Goal: Information Seeking & Learning: Learn about a topic

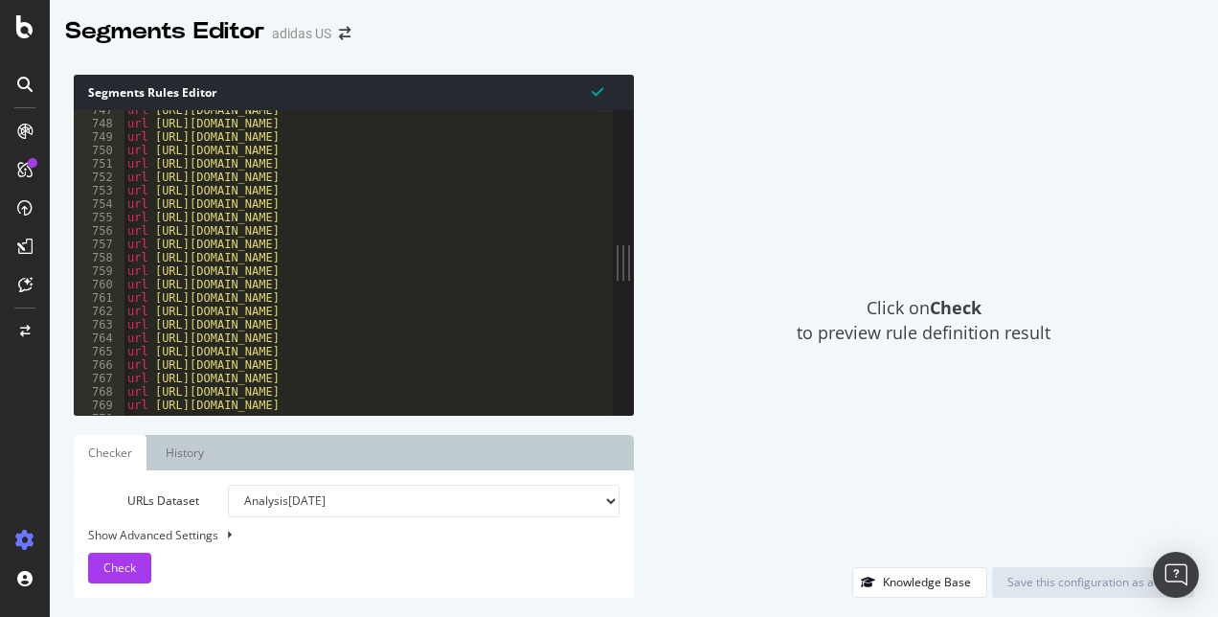
scroll to position [0, 1]
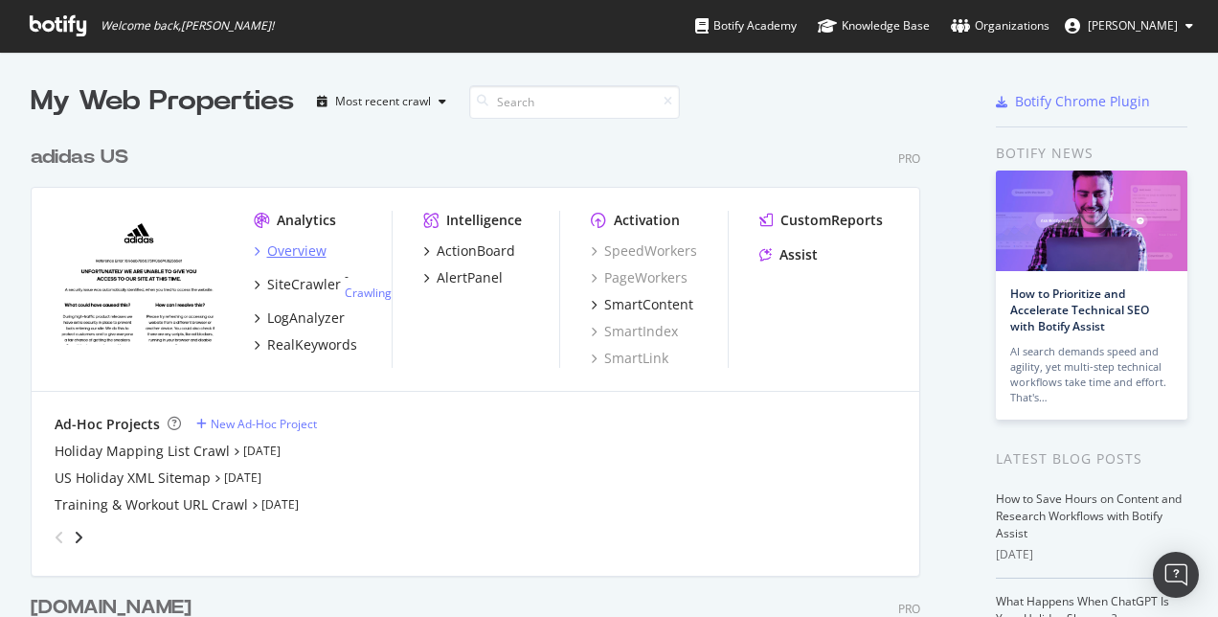
click at [297, 255] on div "Overview" at bounding box center [296, 250] width 59 height 19
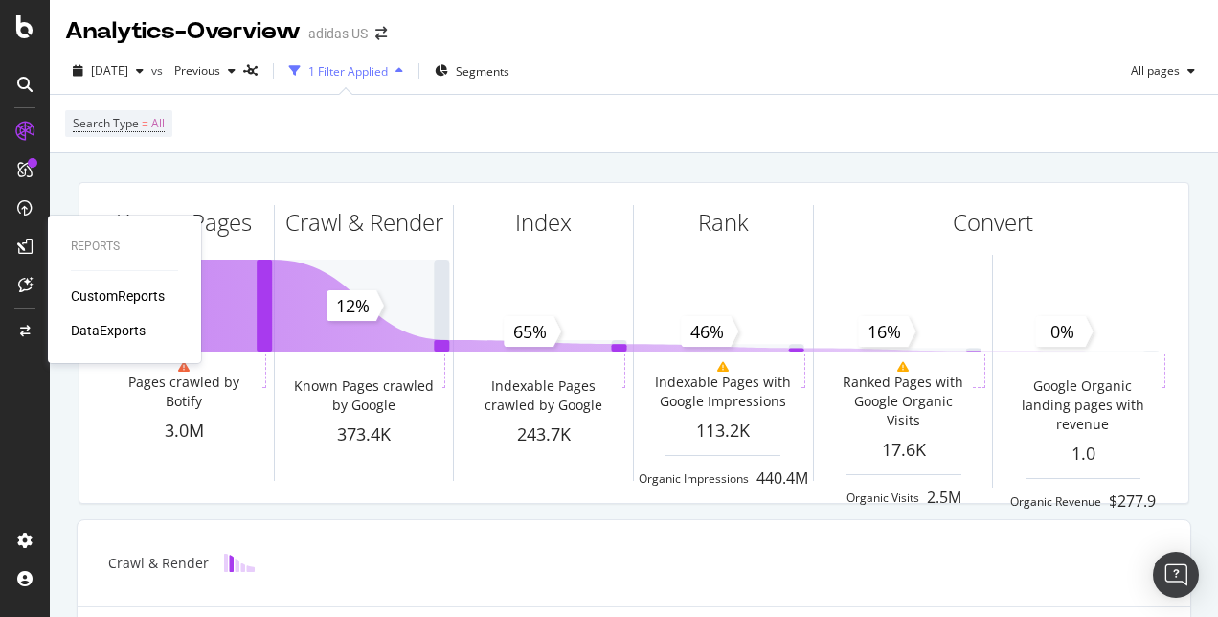
click at [146, 297] on div "CustomReports" at bounding box center [118, 295] width 94 height 19
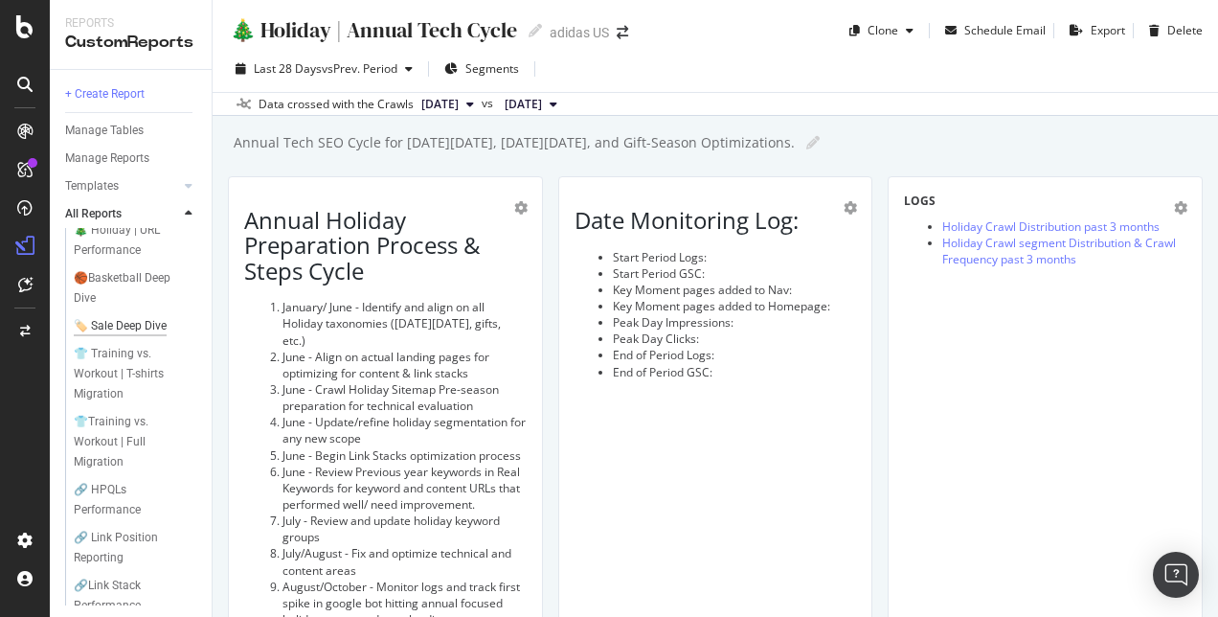
scroll to position [201, 0]
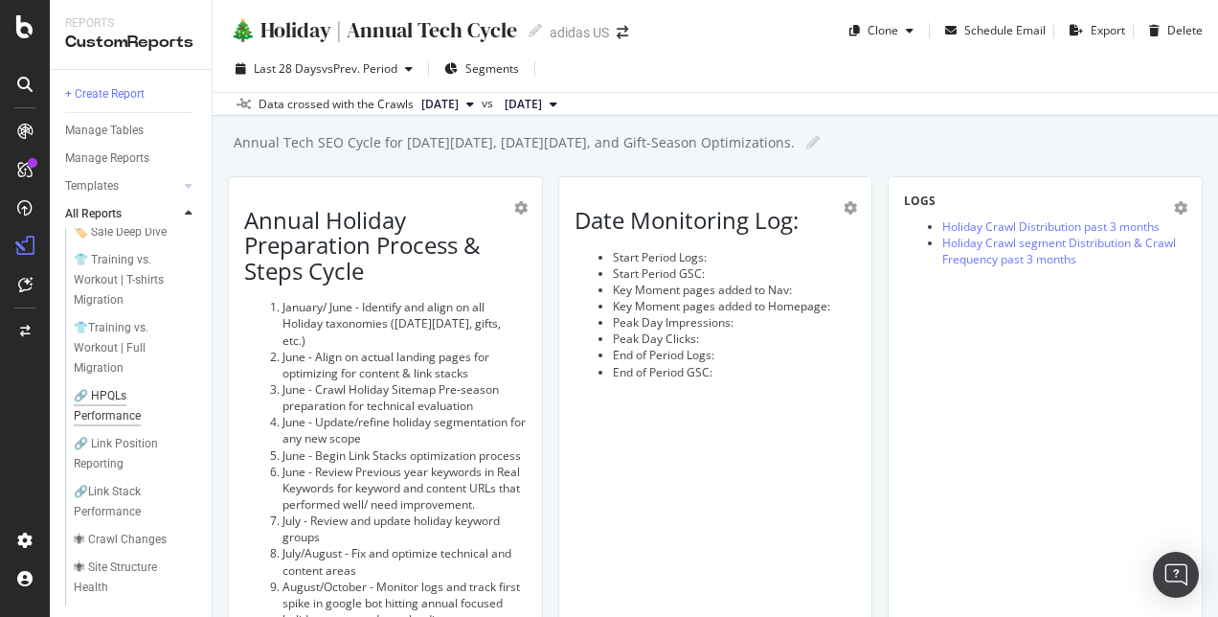
click at [91, 426] on div "🔗 HPQLs Performance" at bounding box center [127, 406] width 107 height 40
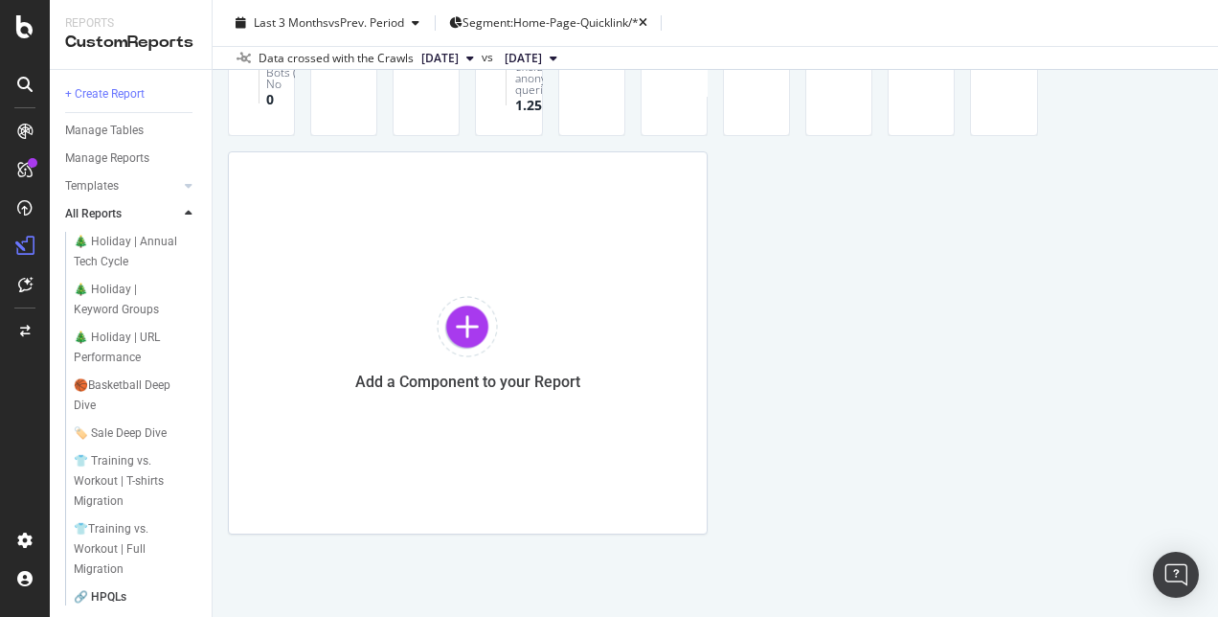
scroll to position [683, 0]
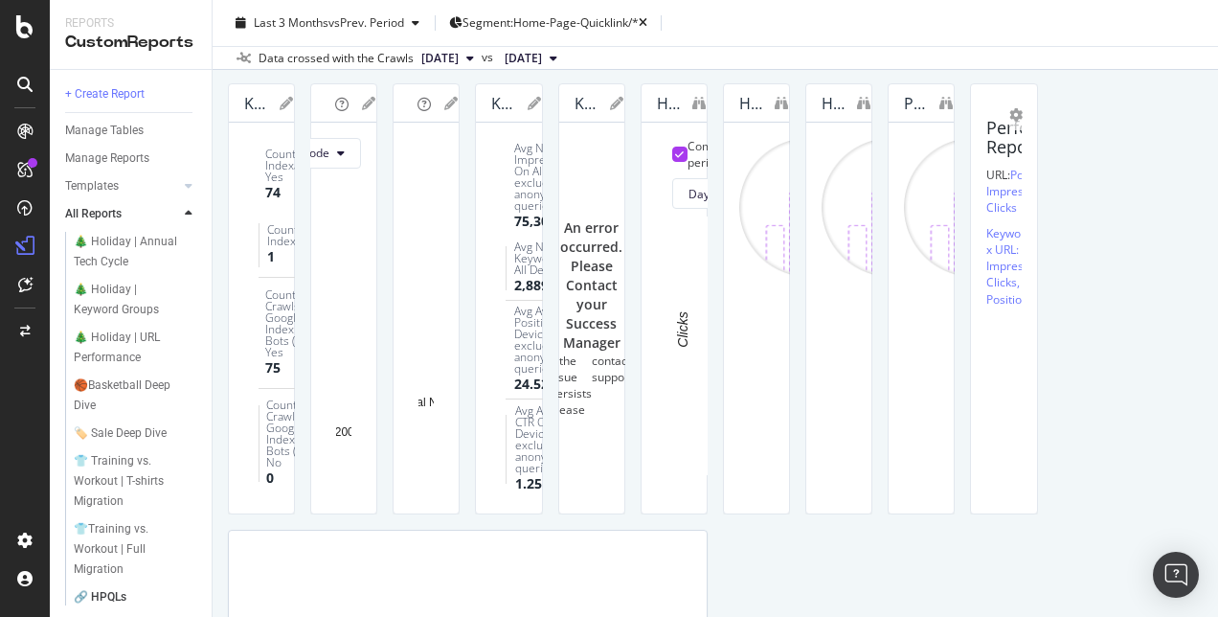
scroll to position [0, 0]
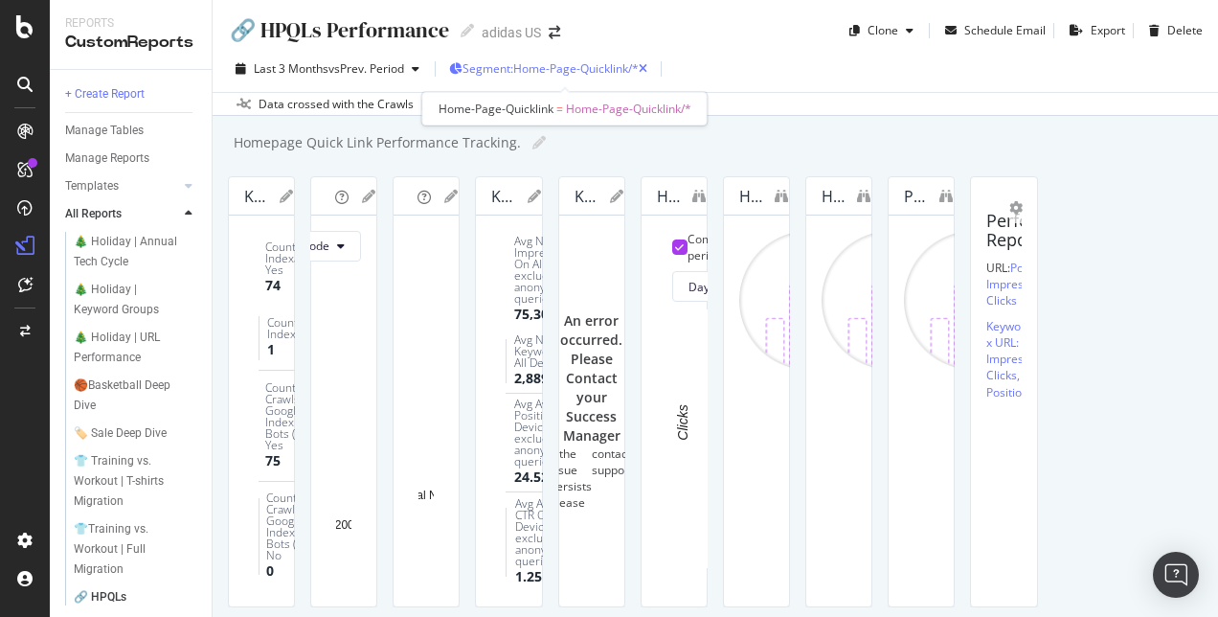
click at [559, 60] on div "Segment: Home-Page-Quicklink/*" at bounding box center [554, 68] width 185 height 16
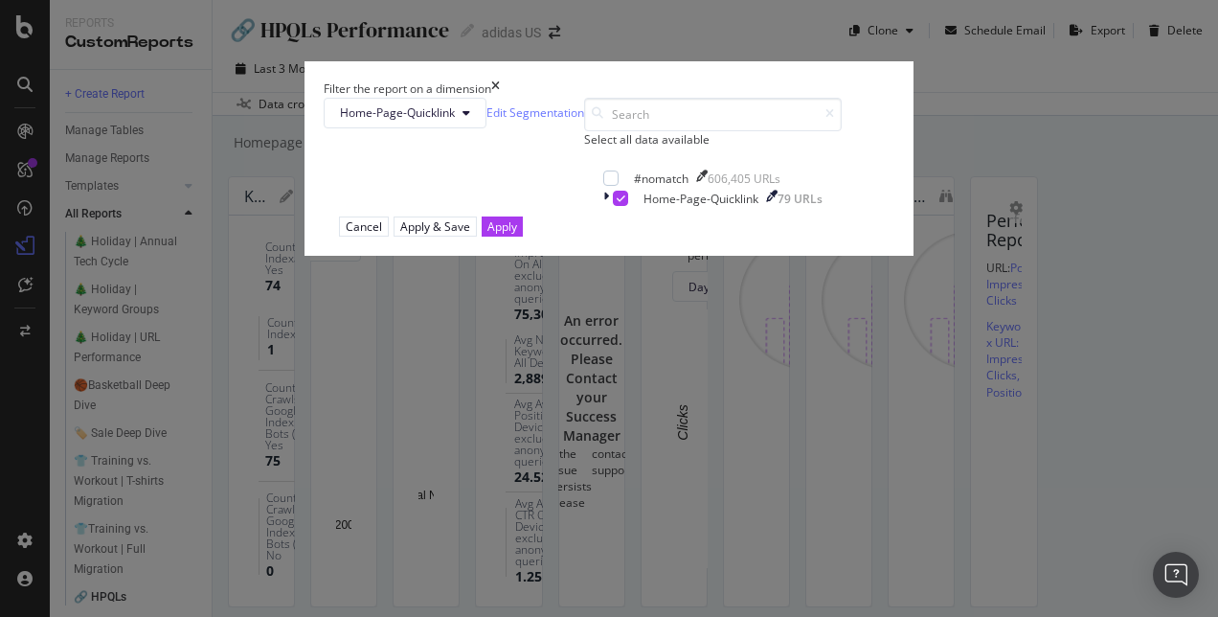
click at [416, 216] on div "Home-Page-Quicklink Edit Segmentation Select all data available #nomatch 606,40…" at bounding box center [609, 157] width 571 height 119
click at [418, 216] on div "Home-Page-Quicklink Edit Segmentation Select all data available #nomatch 606,40…" at bounding box center [609, 157] width 571 height 119
click at [603, 207] on div "modal" at bounding box center [608, 199] width 10 height 16
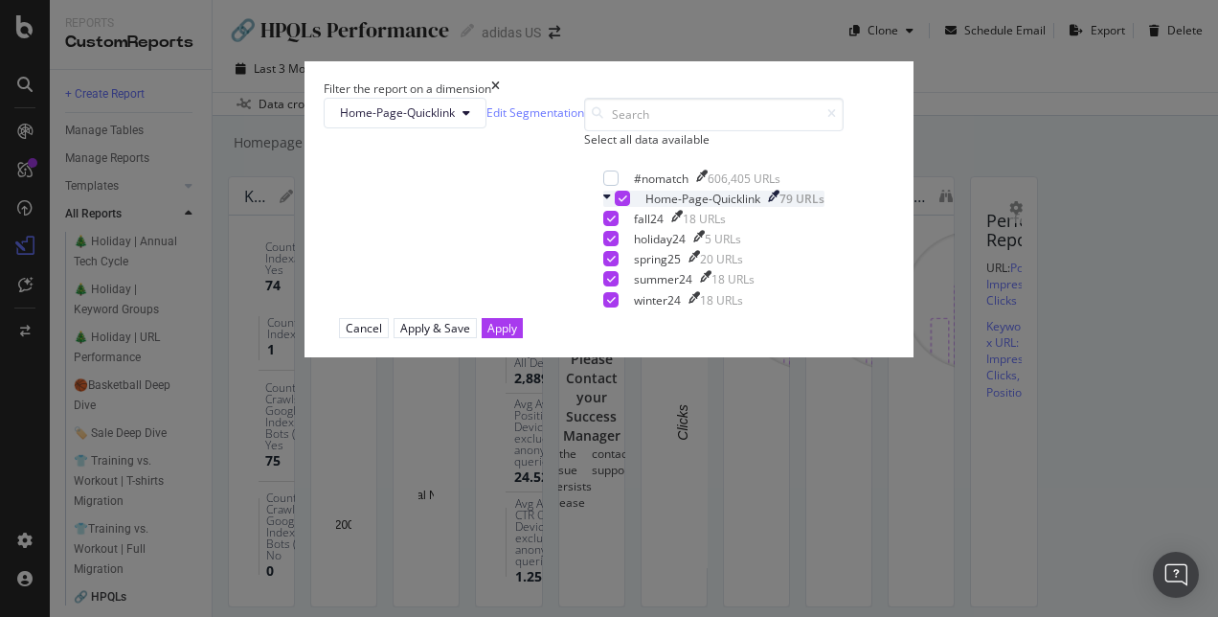
click at [618, 203] on icon "modal" at bounding box center [622, 198] width 9 height 10
click at [615, 206] on div "modal" at bounding box center [622, 198] width 15 height 15
click at [470, 336] on div "Apply & Save" at bounding box center [435, 328] width 70 height 16
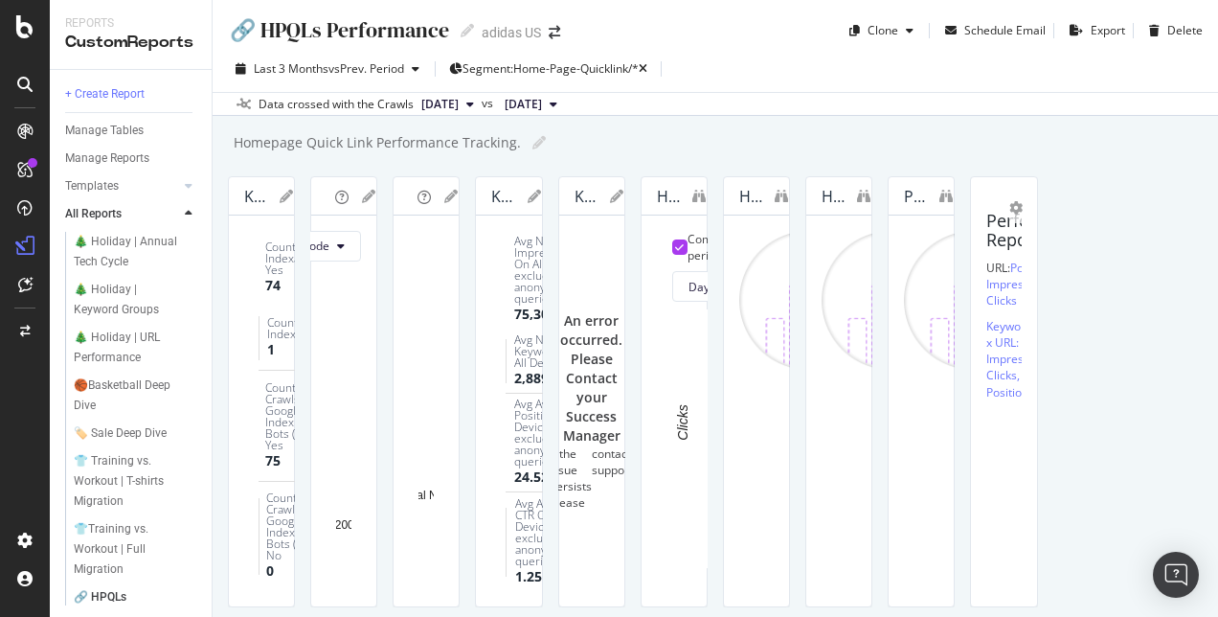
click at [316, 191] on div "KPIs Table Edit KPIs Apply Filter Export as CSV Delete Add to Custom Report" at bounding box center [298, 196] width 36 height 13
click at [293, 201] on icon at bounding box center [286, 196] width 13 height 13
click at [295, 205] on div at bounding box center [285, 391] width 19 height 431
click at [318, 196] on icon "gear" at bounding box center [310, 196] width 15 height 15
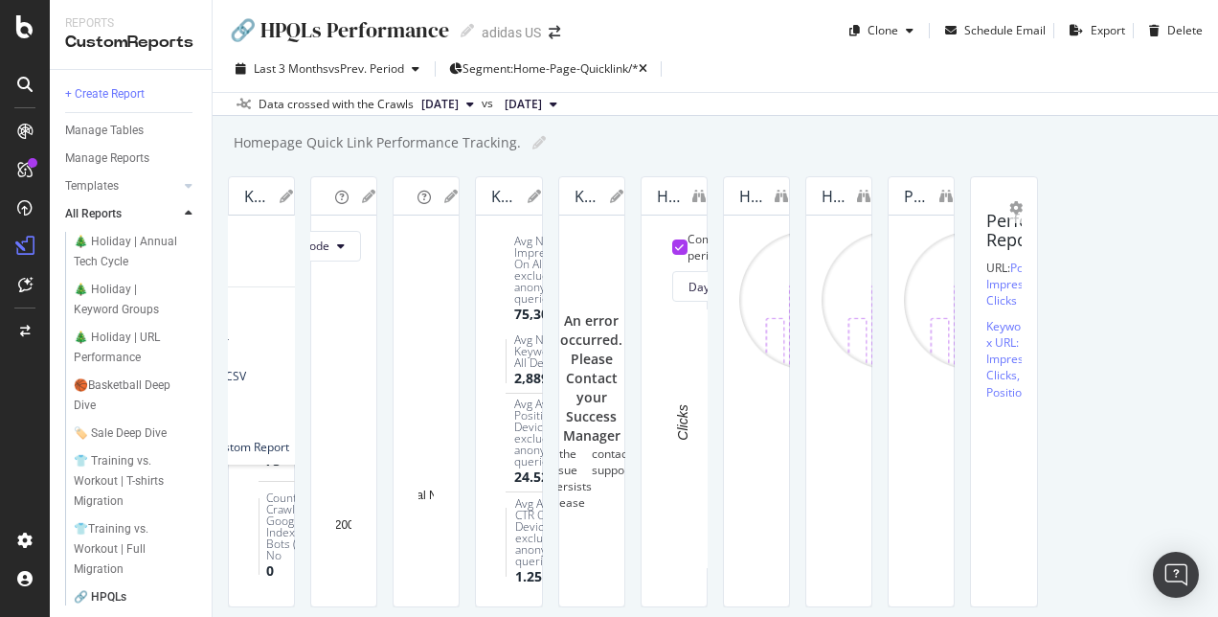
click at [740, 133] on div "Homepage Quick Link Performance Tracking. Homepage Quick Link Performance Track…" at bounding box center [725, 142] width 986 height 29
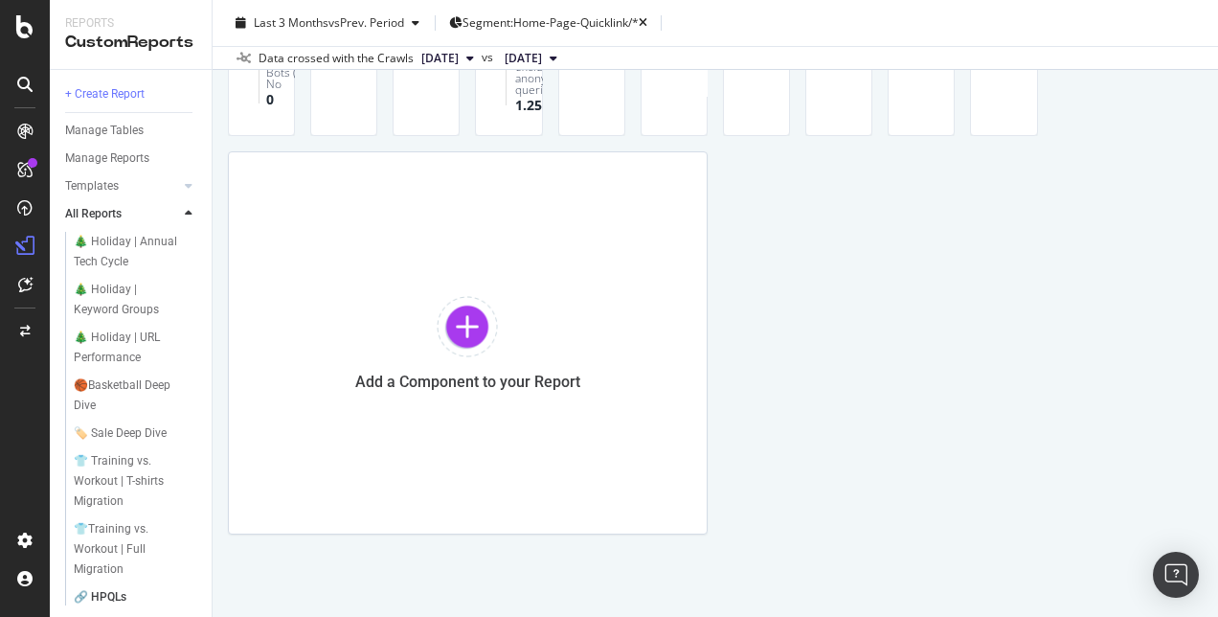
scroll to position [895, 0]
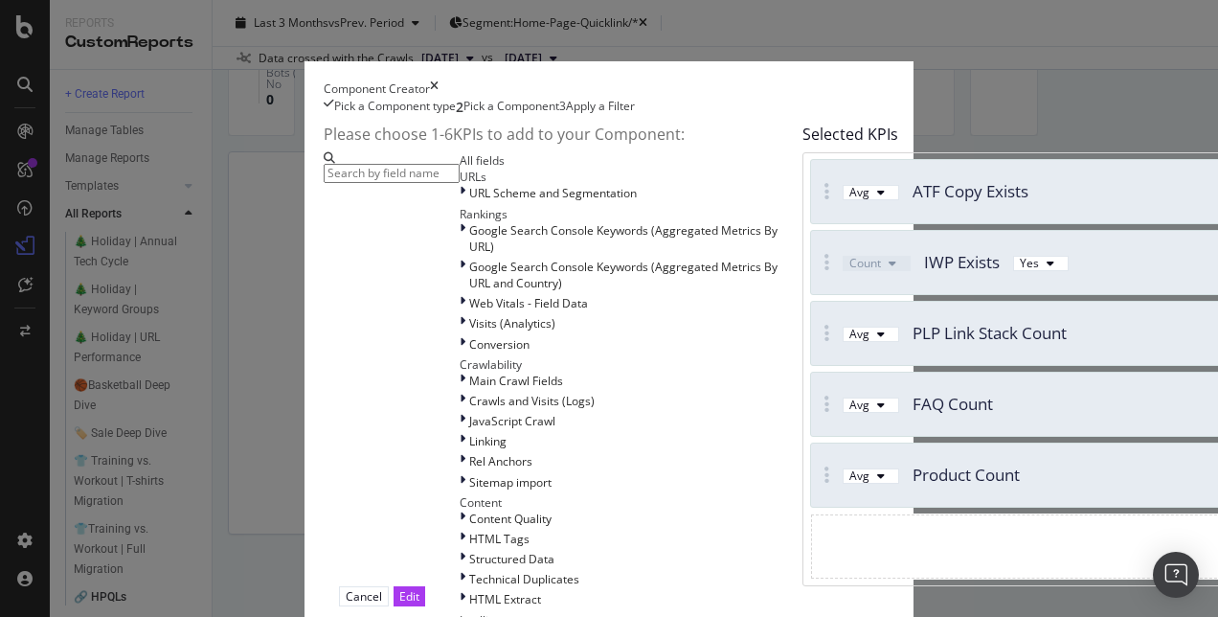
scroll to position [0, 14]
click at [613, 117] on div "Apply a Filter" at bounding box center [600, 107] width 69 height 19
click at [566, 117] on div "Apply a Filter" at bounding box center [600, 107] width 69 height 19
click at [419, 588] on div "Edit" at bounding box center [409, 596] width 20 height 16
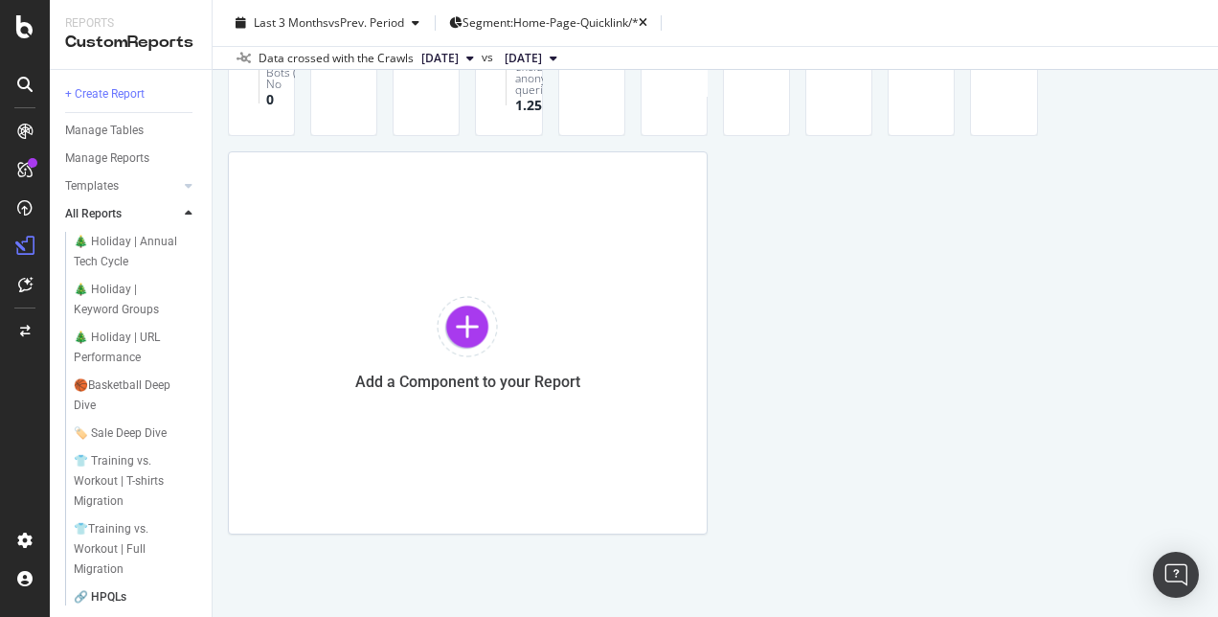
scroll to position [1411, 0]
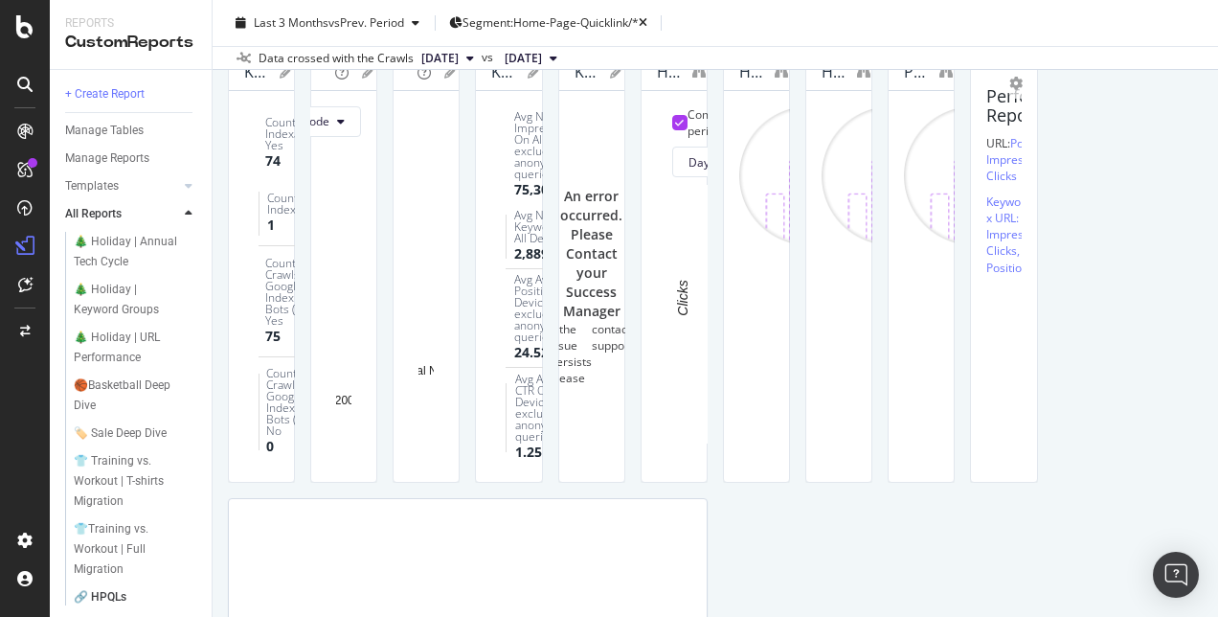
scroll to position [0, 0]
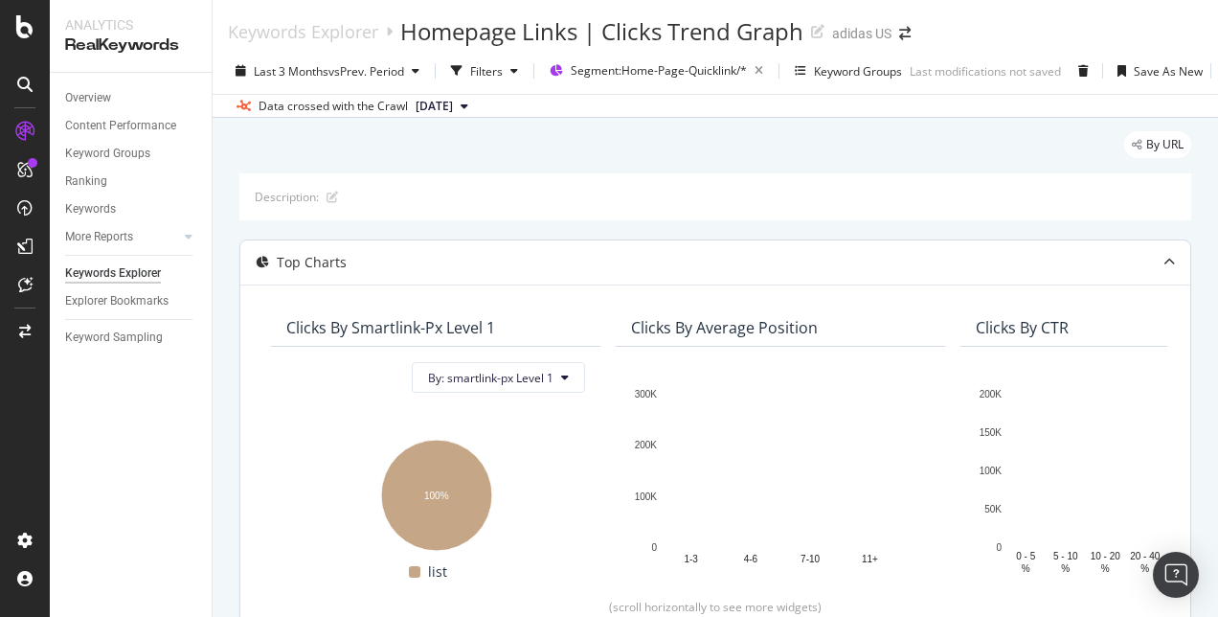
scroll to position [467, 0]
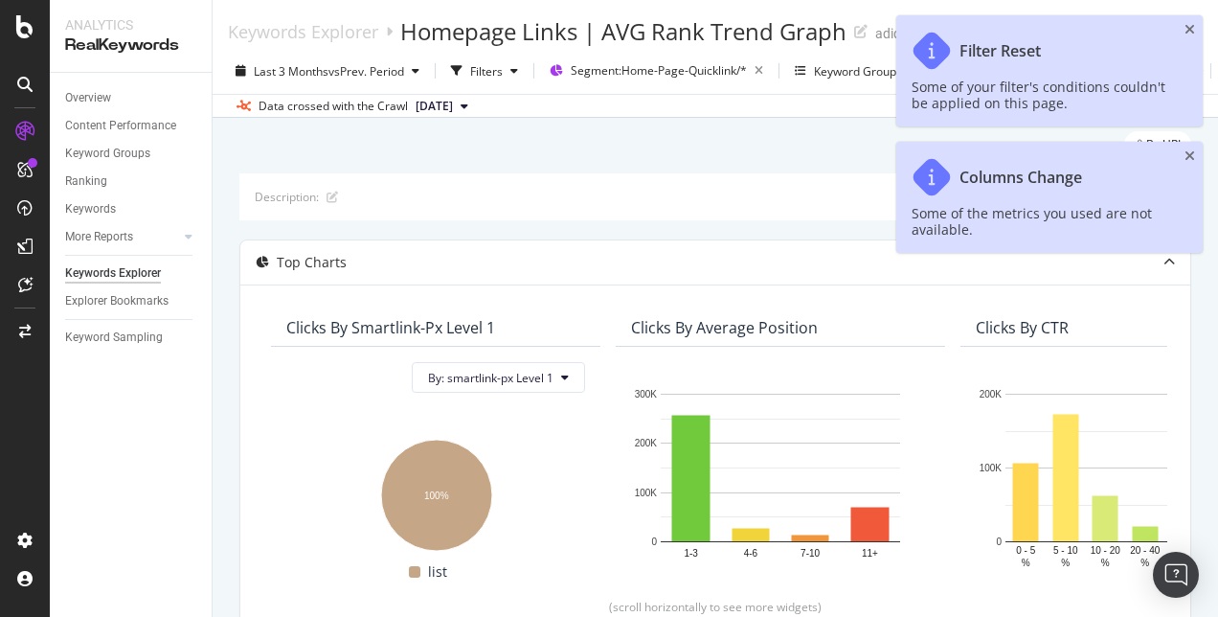
click at [788, 143] on div "By URL" at bounding box center [715, 152] width 952 height 42
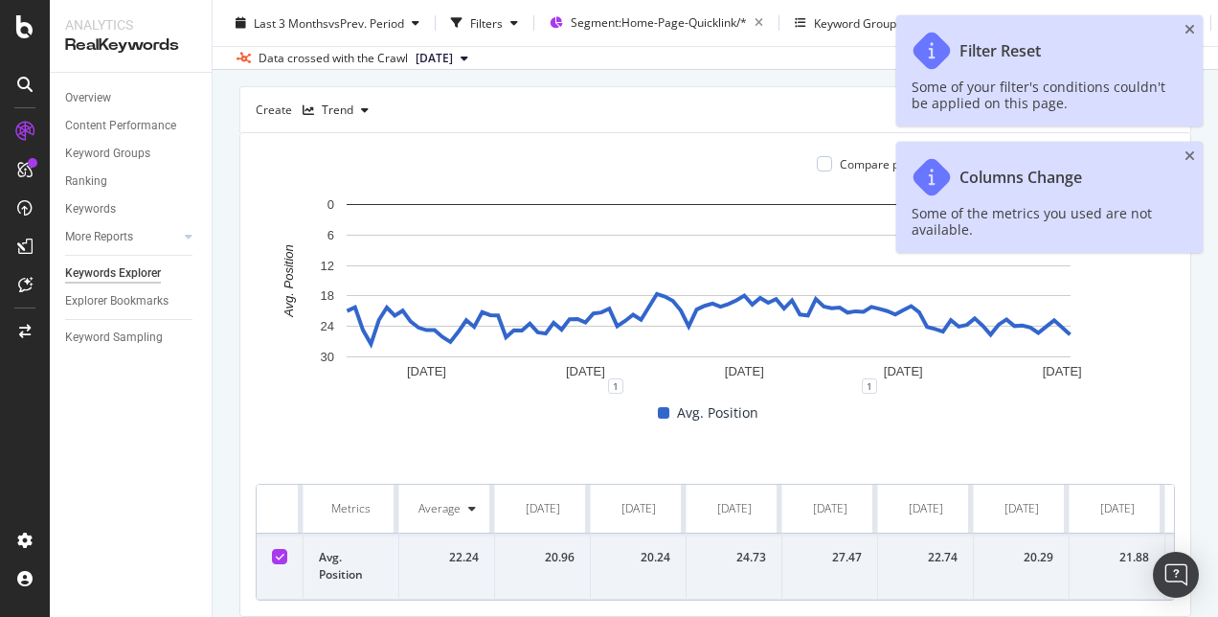
scroll to position [577, 0]
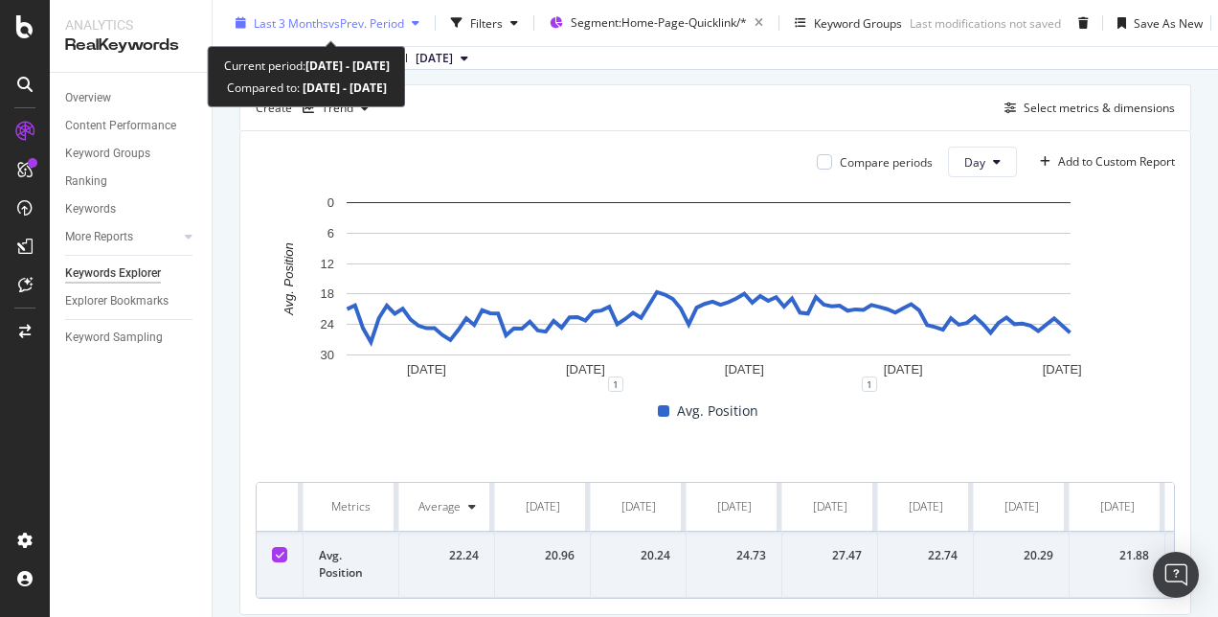
click at [394, 29] on span "vs Prev. Period" at bounding box center [366, 22] width 76 height 16
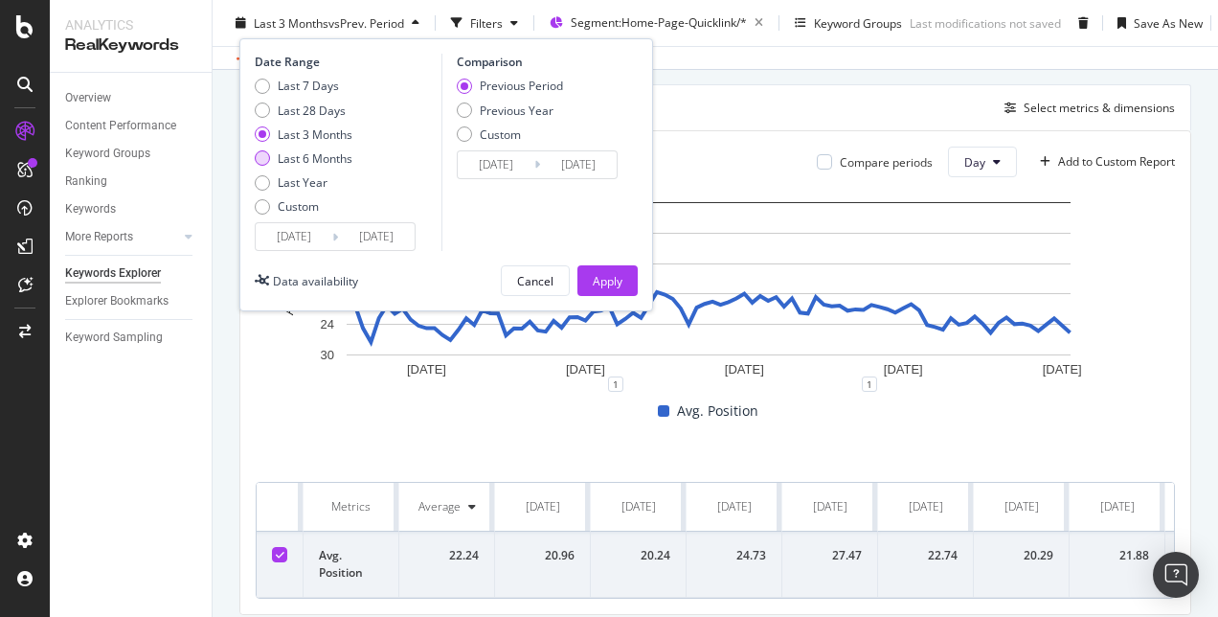
click at [313, 162] on div "Last 6 Months" at bounding box center [315, 158] width 75 height 16
type input "2025/03/07"
type input "2024/09/03"
type input "2025/03/06"
click at [609, 281] on div "Apply" at bounding box center [608, 280] width 30 height 16
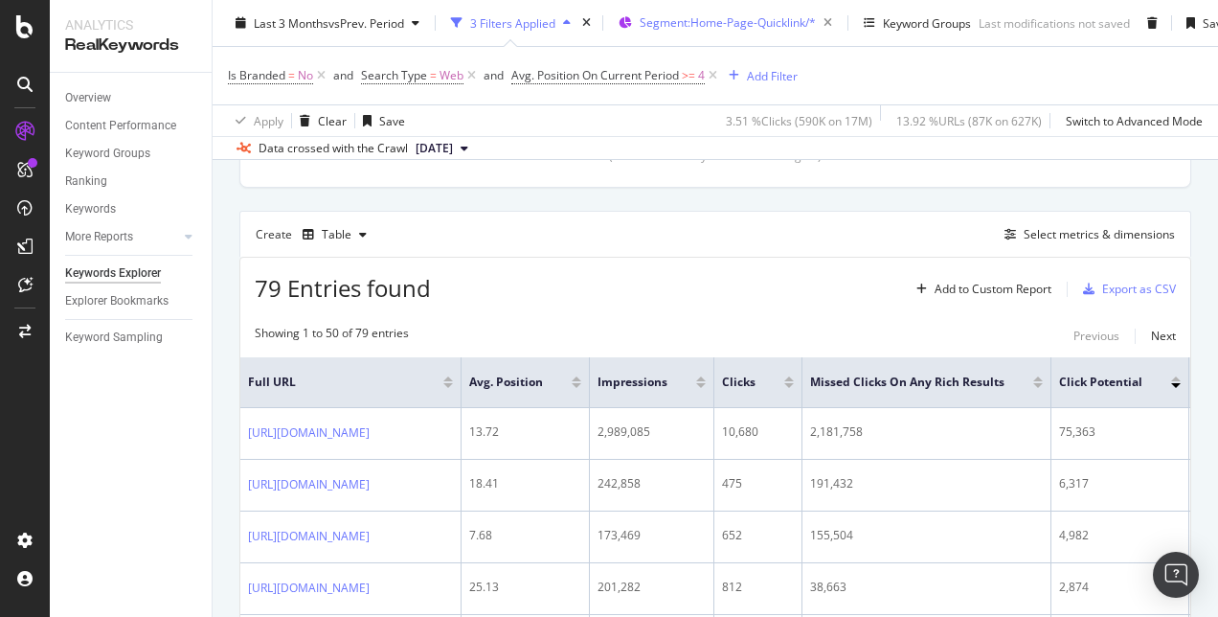
scroll to position [542, 0]
